Goal: Information Seeking & Learning: Learn about a topic

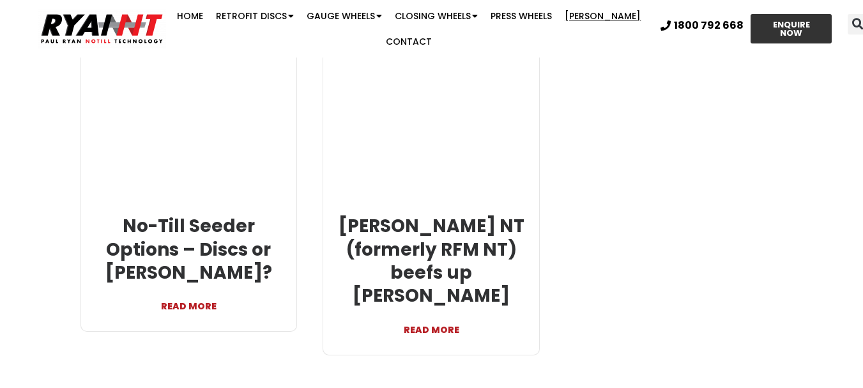
scroll to position [2779, 0]
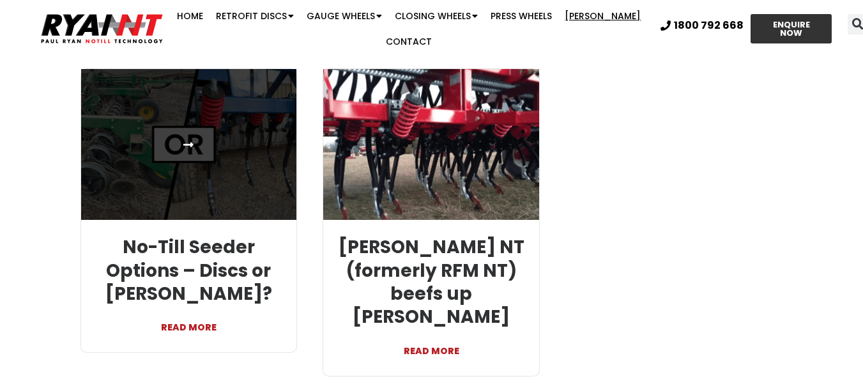
click at [177, 116] on link at bounding box center [189, 144] width 216 height 151
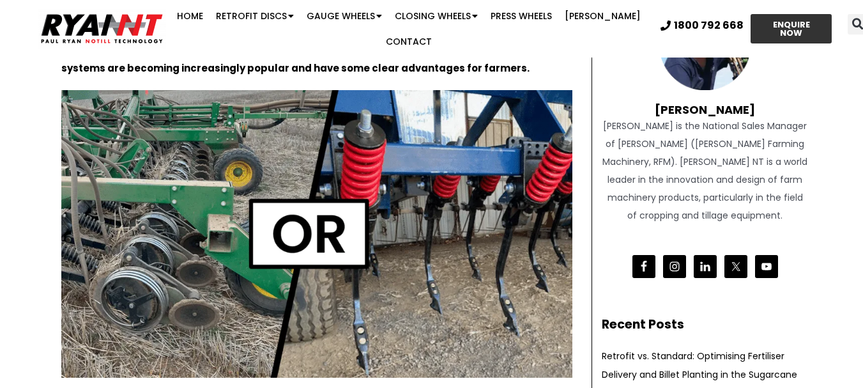
click at [300, 243] on img at bounding box center [316, 234] width 511 height 288
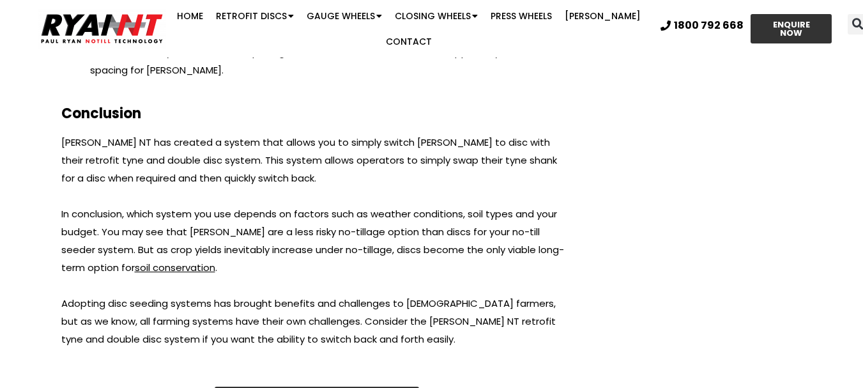
scroll to position [4213, 0]
